Goal: Transaction & Acquisition: Obtain resource

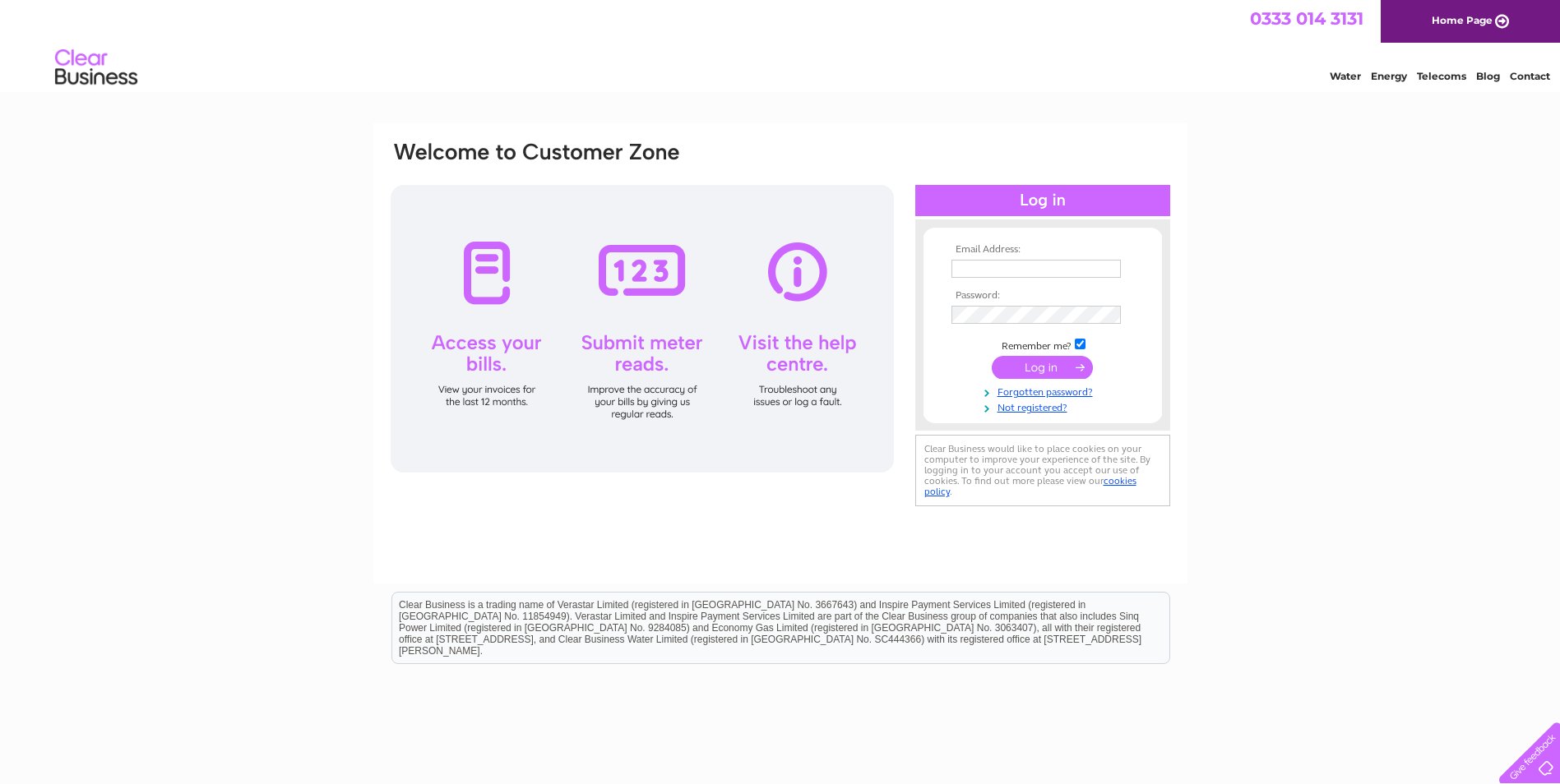
click at [1077, 268] on input "text" at bounding box center [1036, 268] width 170 height 18
type input "[PERSON_NAME][EMAIL_ADDRESS][DOMAIN_NAME]"
click at [991, 358] on input "submit" at bounding box center [1042, 369] width 101 height 23
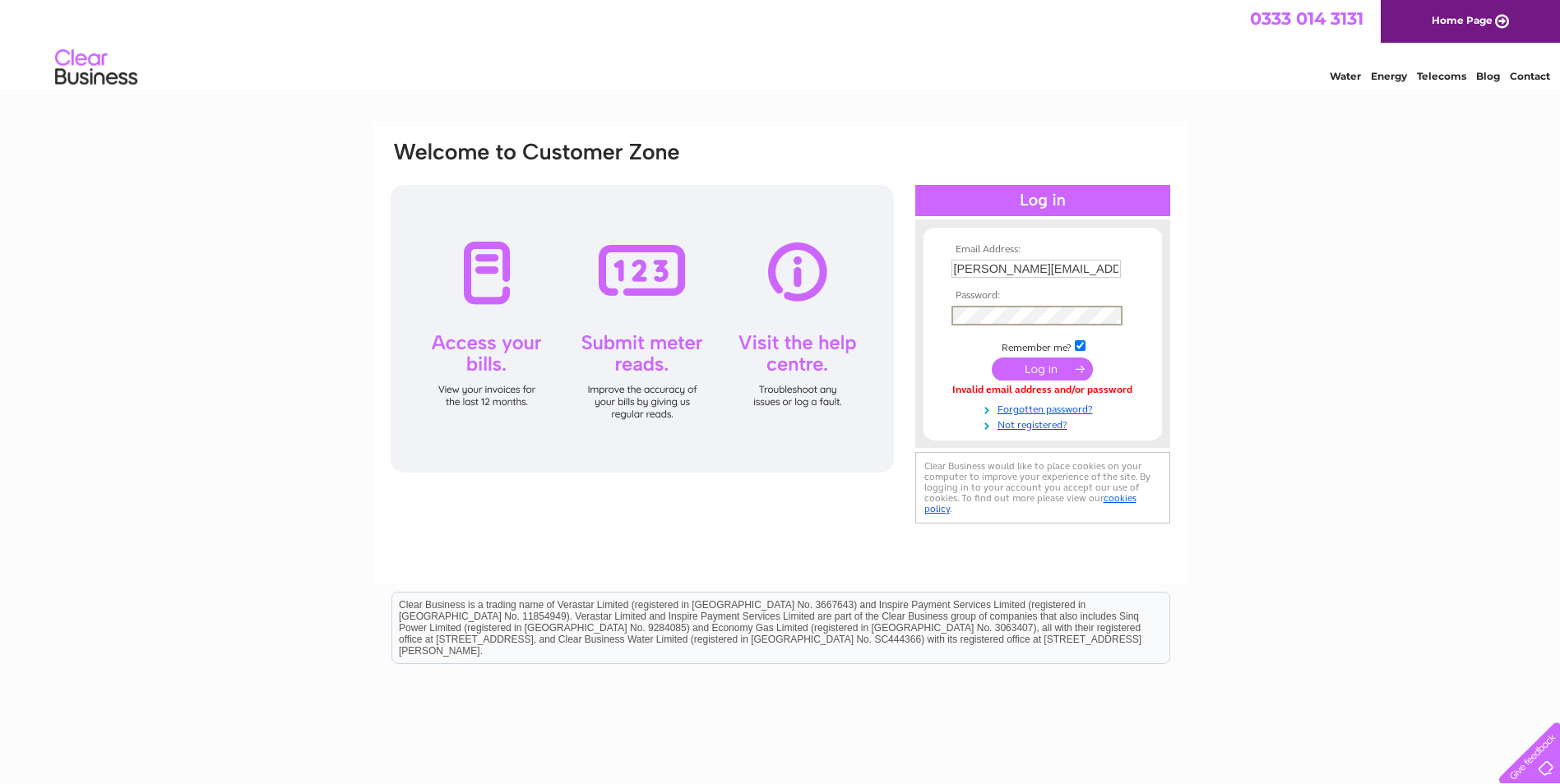
click at [991, 358] on input "submit" at bounding box center [1042, 369] width 101 height 23
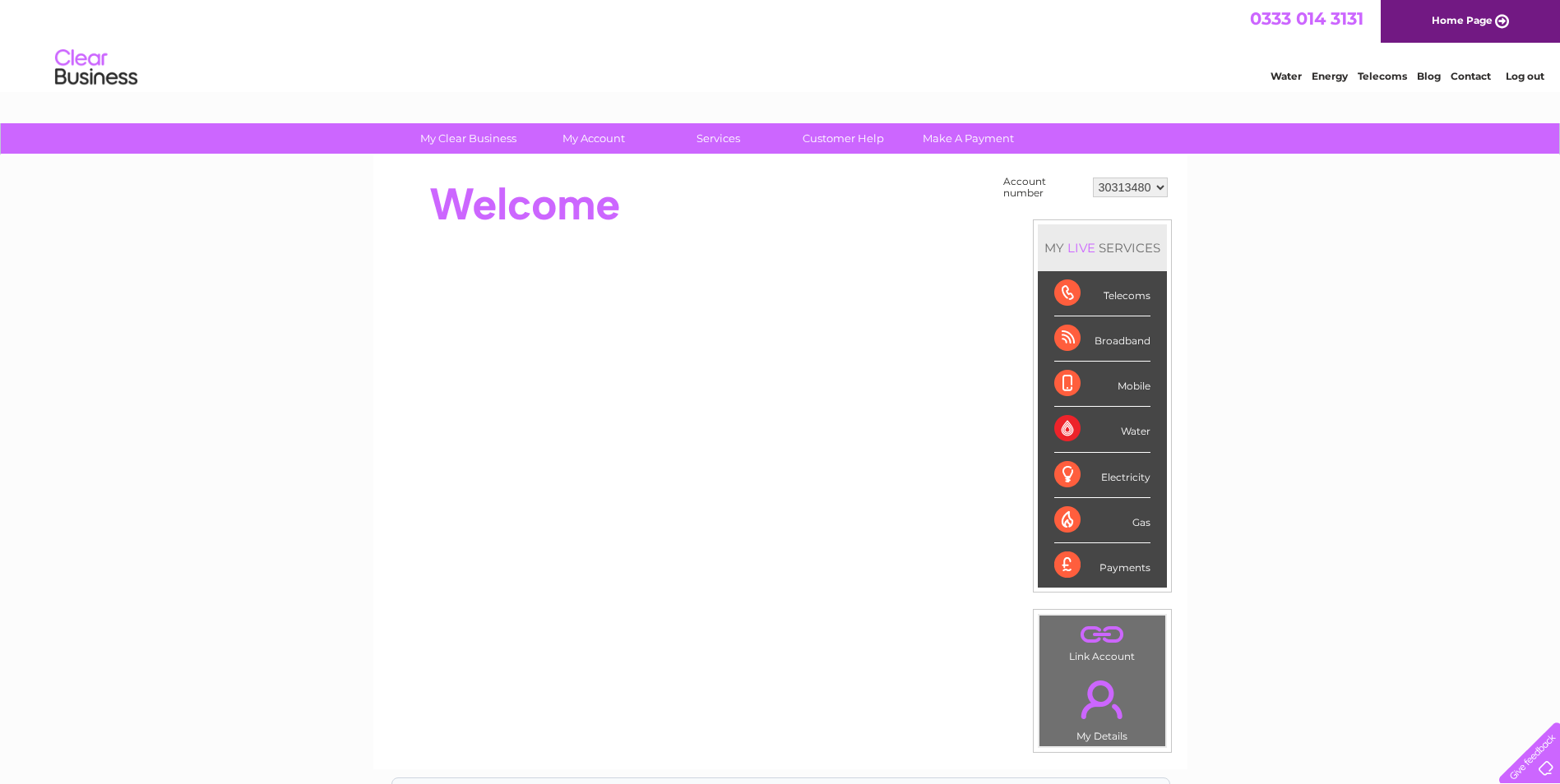
click at [1158, 185] on select "30313480 30321056" at bounding box center [1130, 187] width 74 height 20
select select "30321056"
click at [1092, 177] on select "30313480 30321056" at bounding box center [1130, 187] width 74 height 20
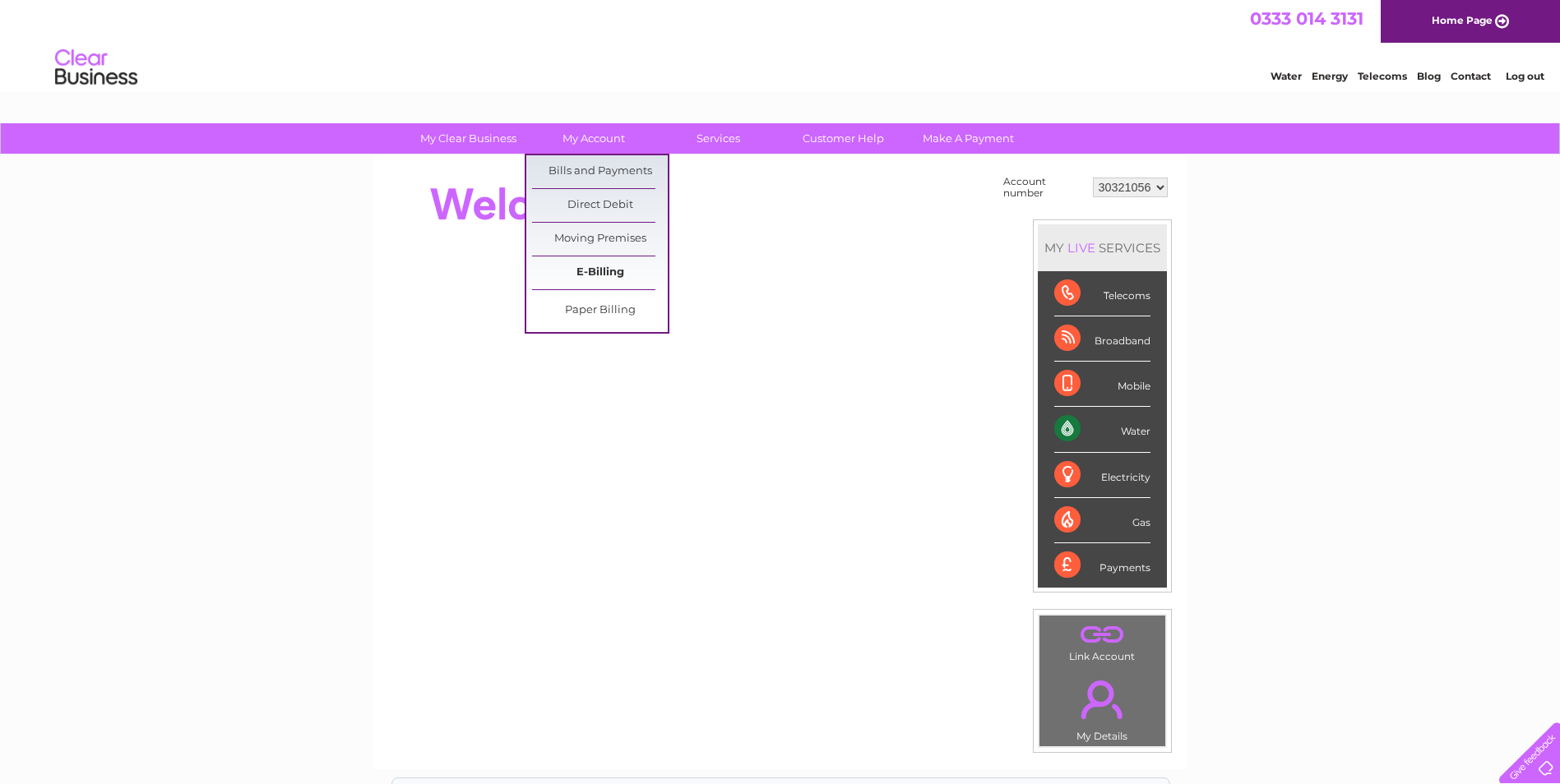
click at [604, 265] on link "E-Billing" at bounding box center [600, 273] width 135 height 32
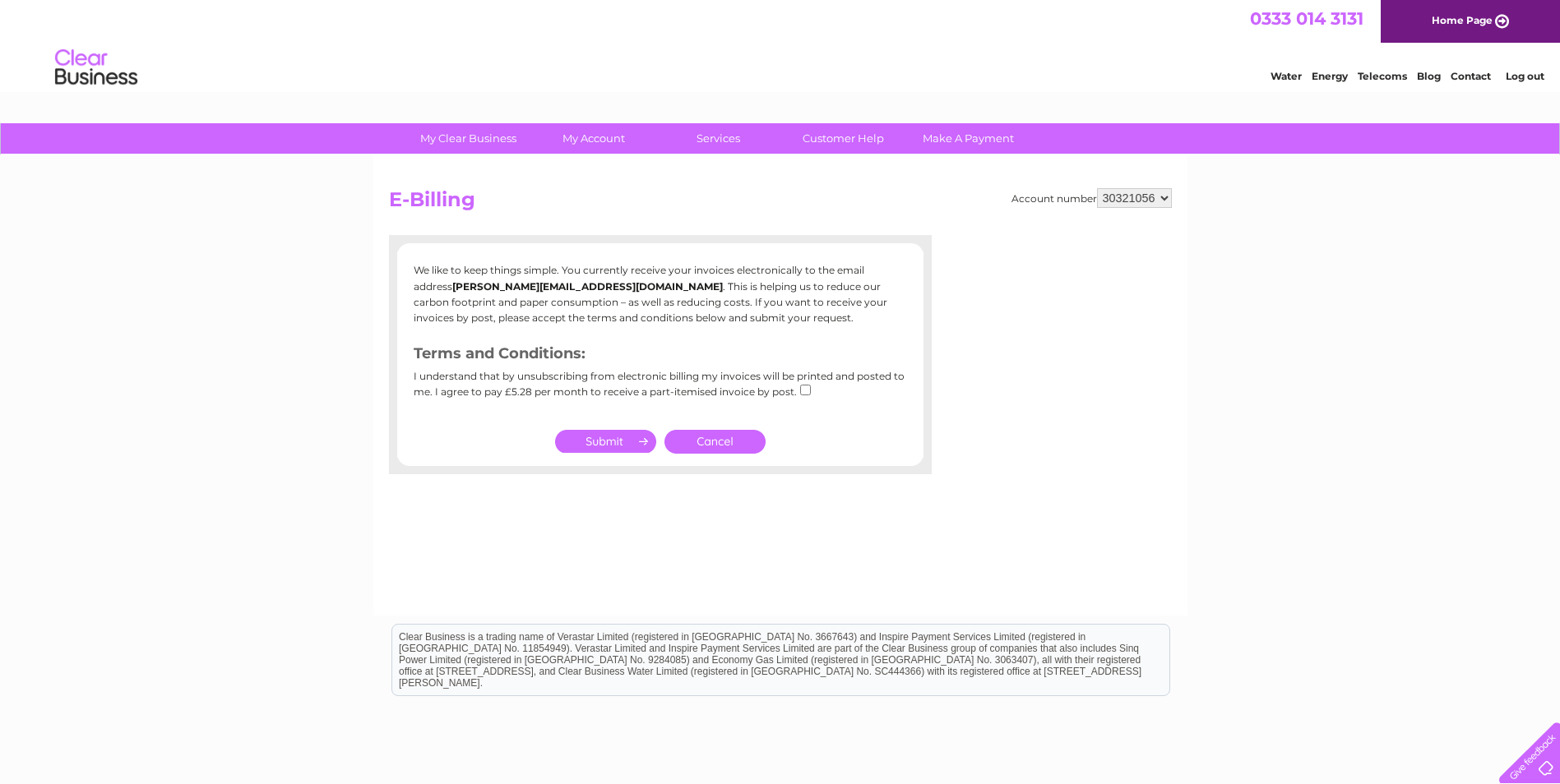
click at [703, 442] on link "Cancel" at bounding box center [715, 442] width 101 height 24
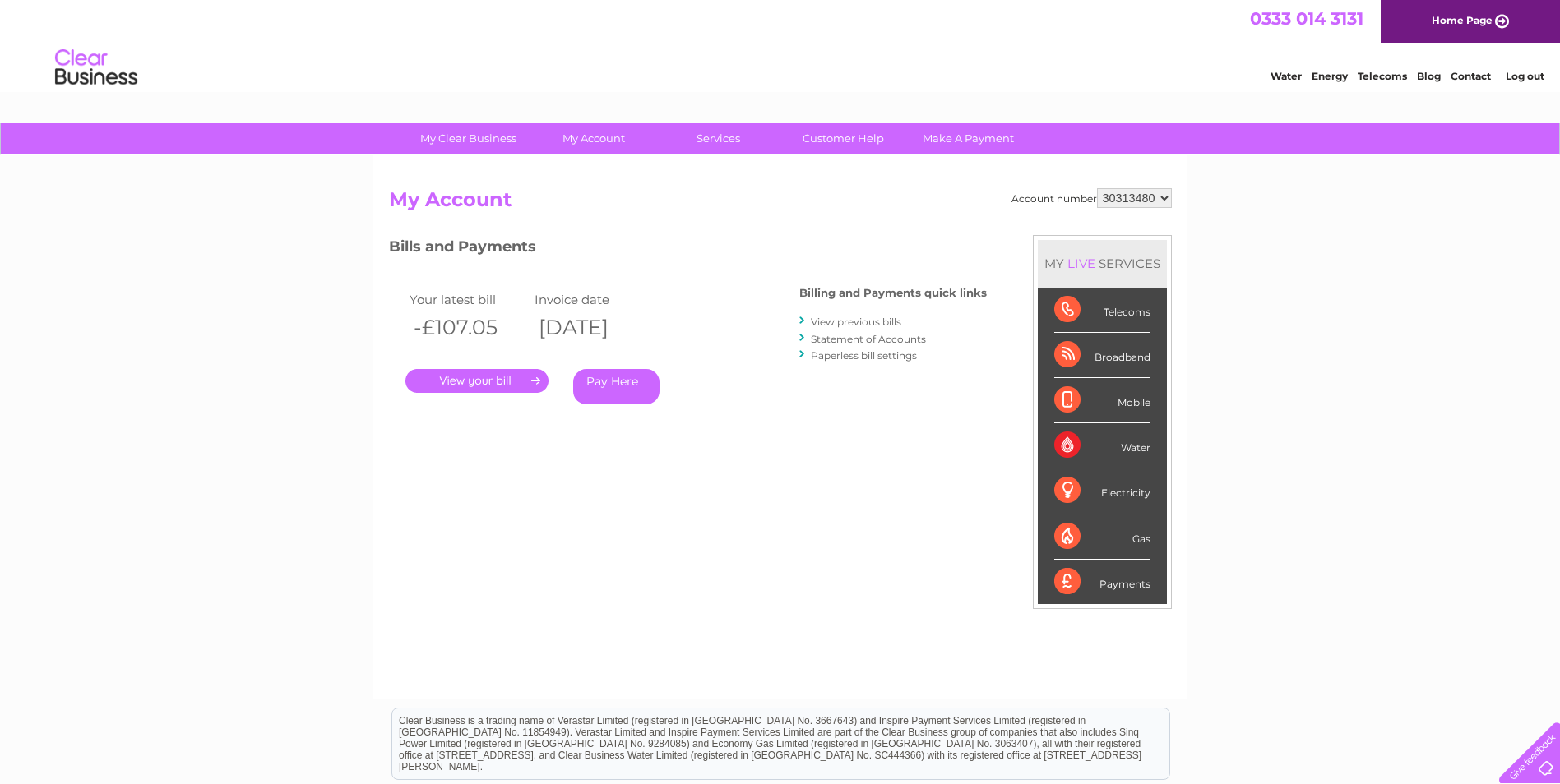
click at [1163, 196] on select "30313480 30321056" at bounding box center [1134, 197] width 74 height 20
select select "30321056"
click at [1097, 188] on select "30313480 30321056" at bounding box center [1134, 197] width 74 height 20
click at [478, 374] on link "." at bounding box center [477, 381] width 143 height 24
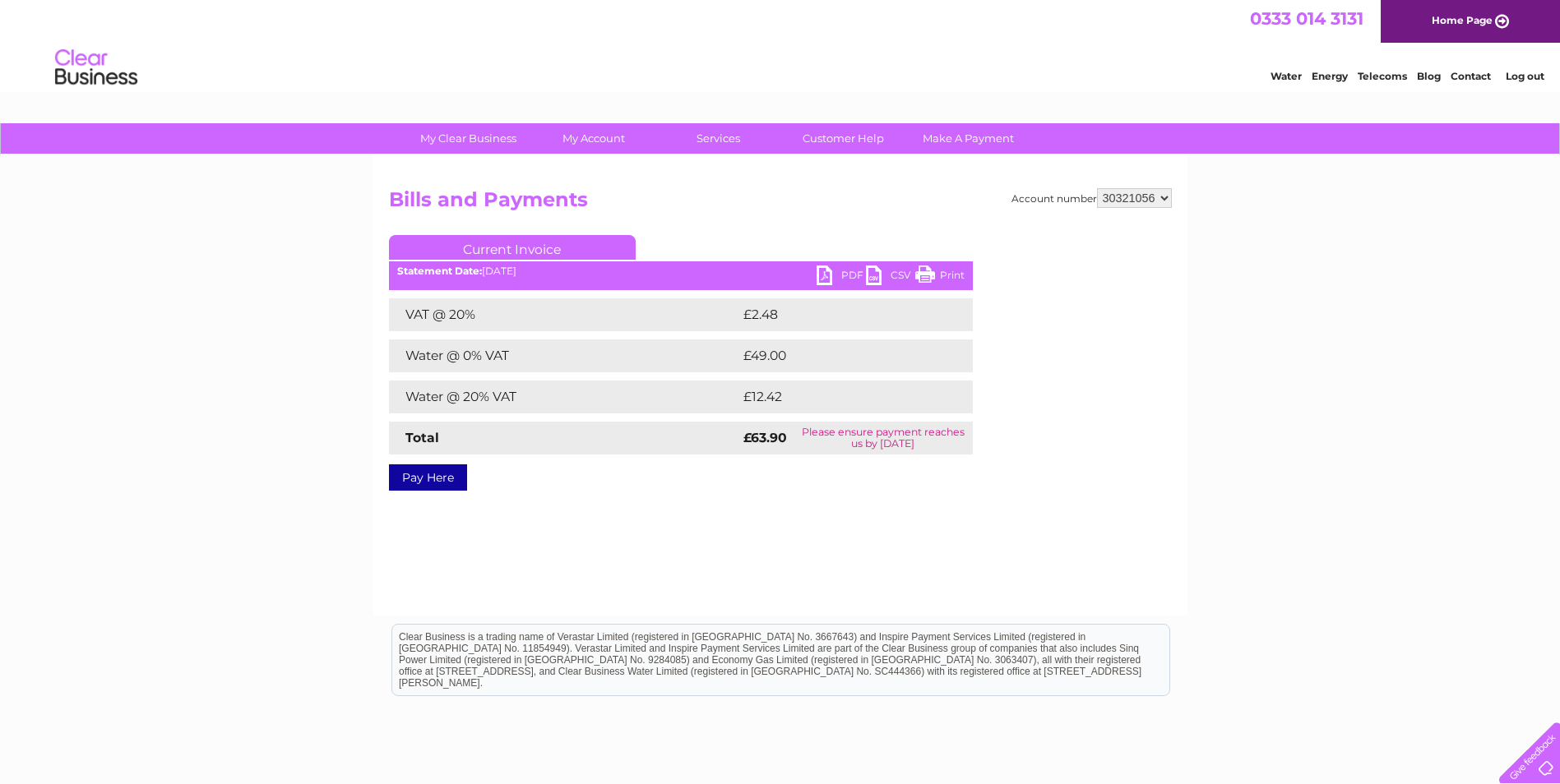
click at [831, 267] on link "PDF" at bounding box center [842, 277] width 50 height 24
click at [1540, 80] on link "Log out" at bounding box center [1525, 75] width 39 height 12
